Goal: Information Seeking & Learning: Learn about a topic

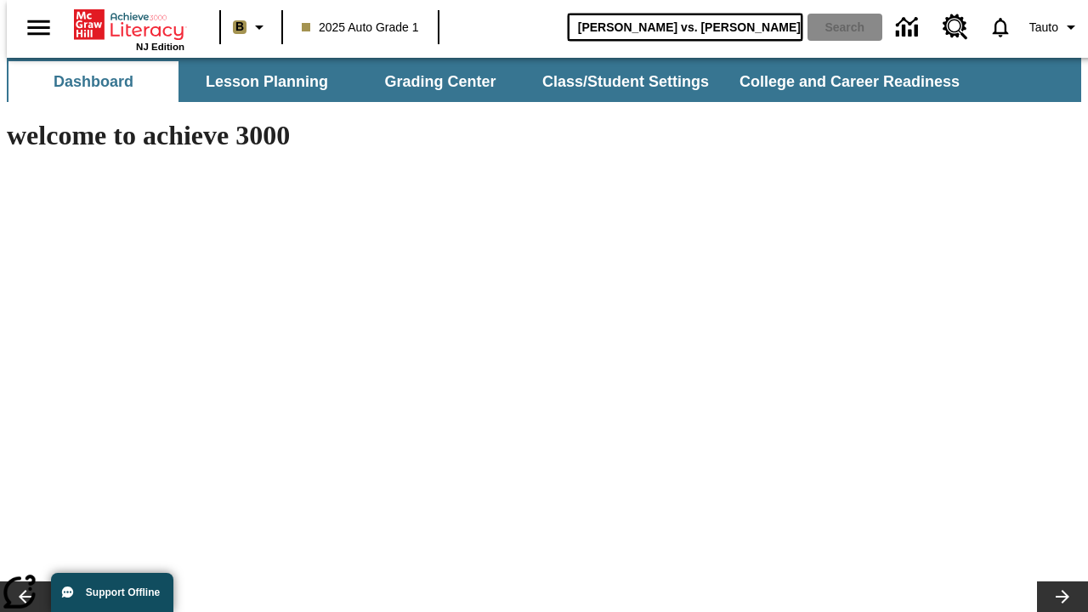
type input "Michelangelo vs. Leonardo"
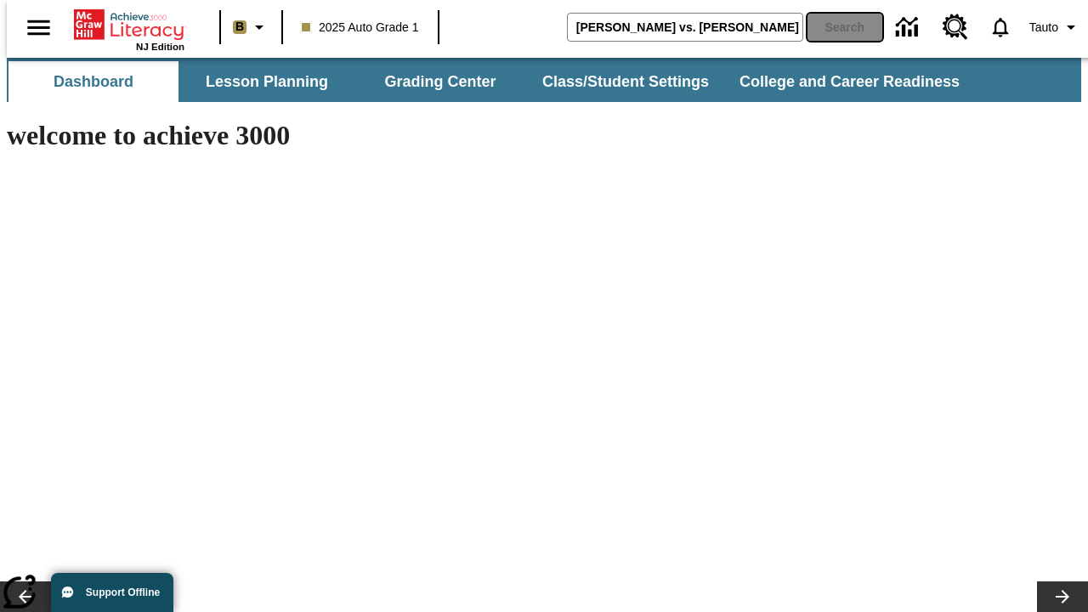
click at [835, 27] on button "Search" at bounding box center [845, 27] width 75 height 27
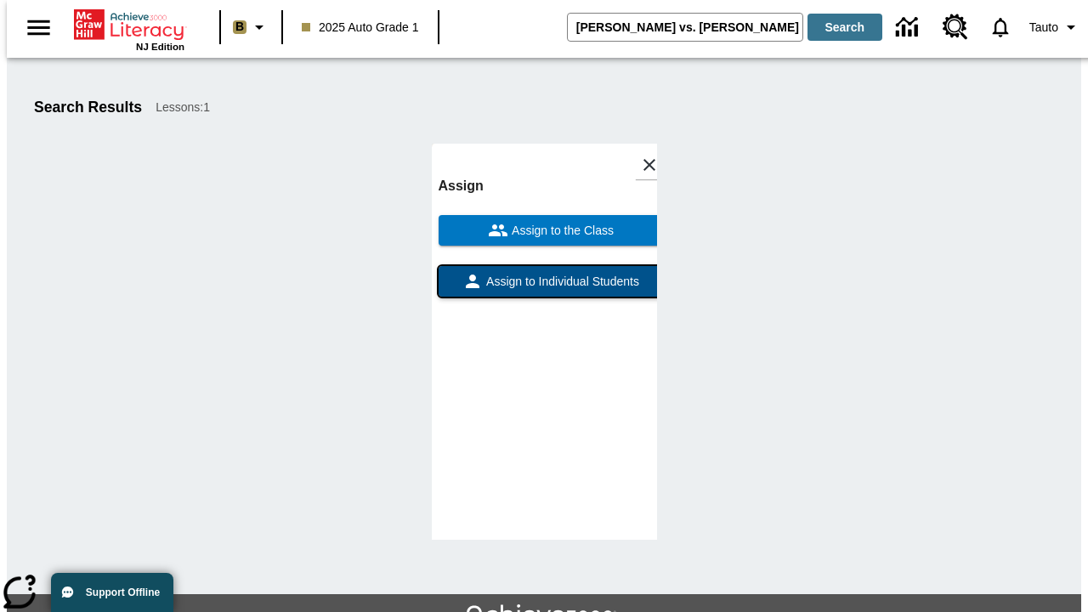
click at [544, 273] on span "Assign to Individual Students" at bounding box center [561, 282] width 156 height 18
